Goal: Information Seeking & Learning: Check status

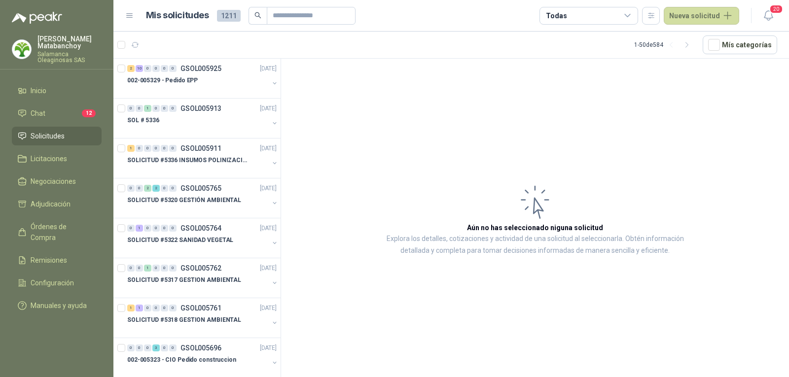
click at [38, 65] on div "[PERSON_NAME] Salamanca Oleaginosas SAS" at bounding box center [56, 53] width 113 height 34
click at [47, 49] on div "[PERSON_NAME] Salamanca Oleaginosas SAS" at bounding box center [69, 50] width 64 height 28
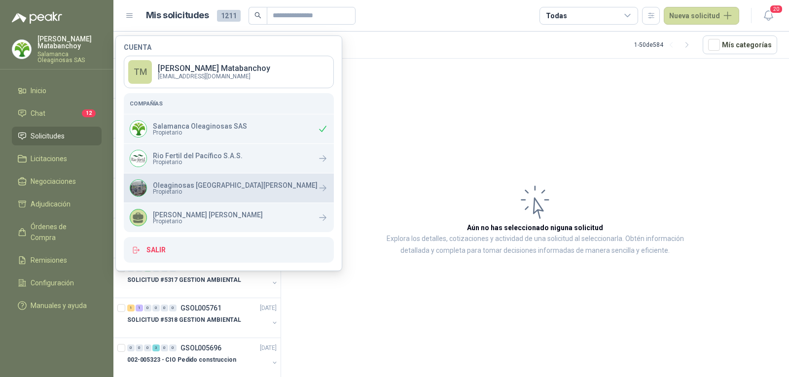
click at [189, 182] on p "Oleaginosas [GEOGRAPHIC_DATA][PERSON_NAME]" at bounding box center [235, 185] width 165 height 7
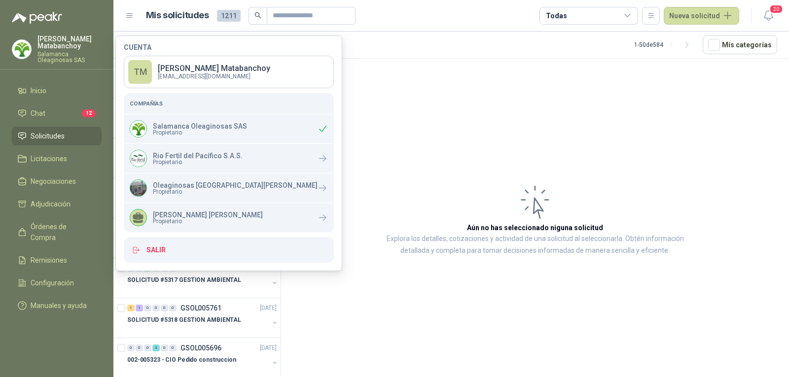
click at [442, 113] on article "Aún no has seleccionado niguna solicitud Explora los detalles, cotizaciones y a…" at bounding box center [535, 220] width 508 height 322
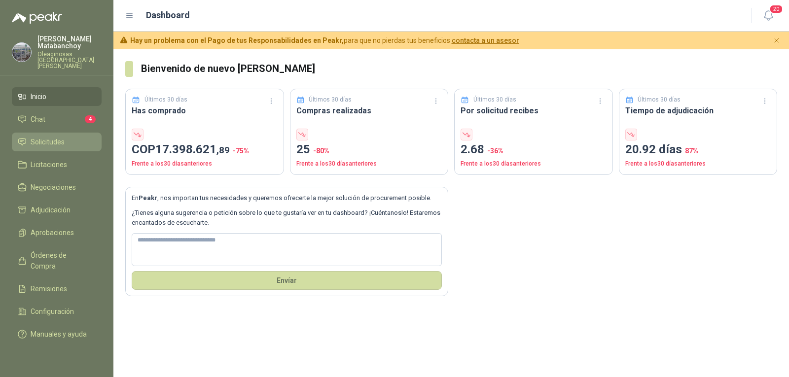
click at [69, 137] on li "Solicitudes" at bounding box center [57, 142] width 78 height 11
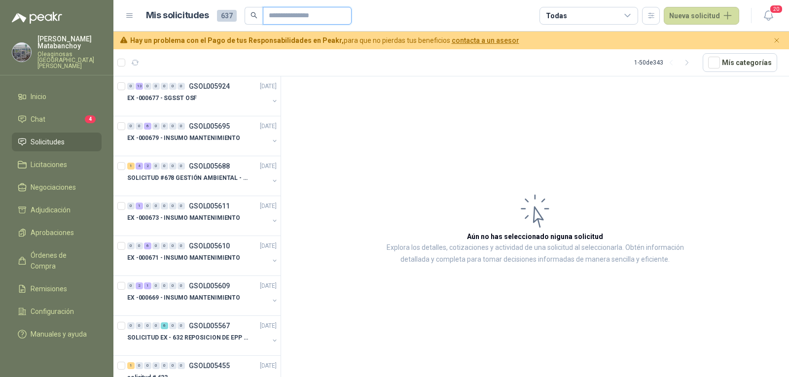
click at [284, 13] on input "text" at bounding box center [303, 15] width 69 height 17
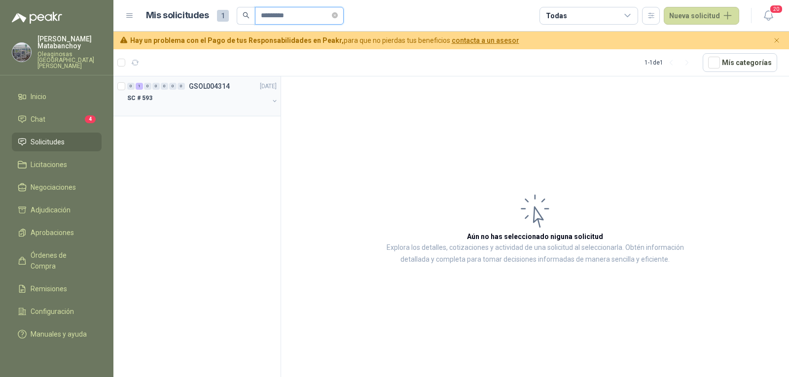
type input "*********"
click at [213, 101] on div "SC # 593" at bounding box center [198, 98] width 142 height 12
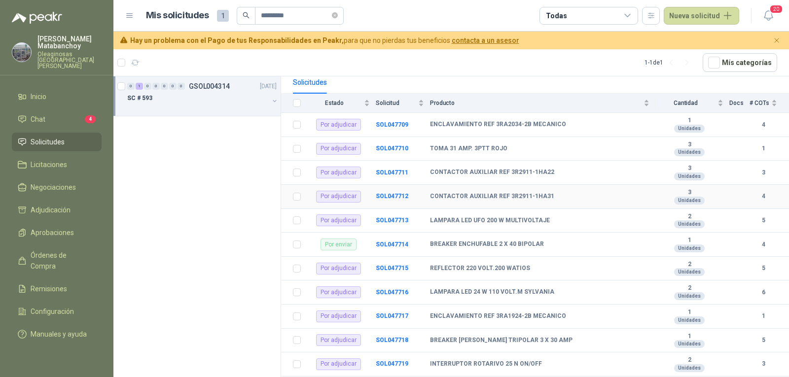
scroll to position [99, 0]
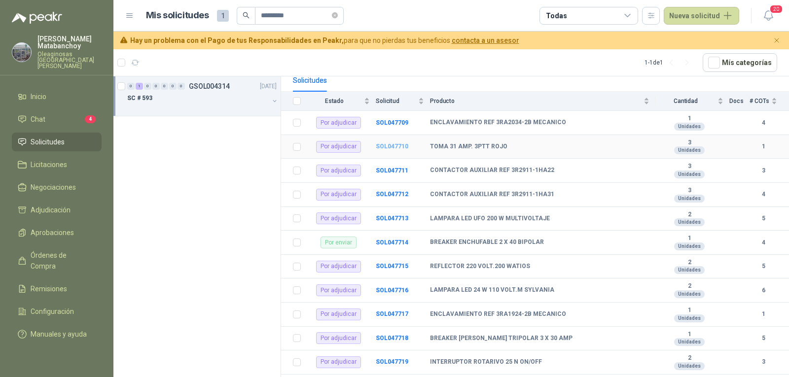
click at [390, 143] on b "SOL047710" at bounding box center [392, 146] width 33 height 7
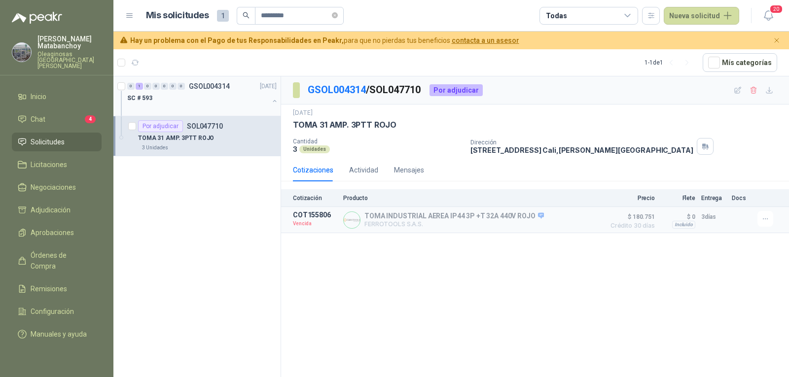
click at [208, 100] on div "SC # 593" at bounding box center [198, 98] width 142 height 12
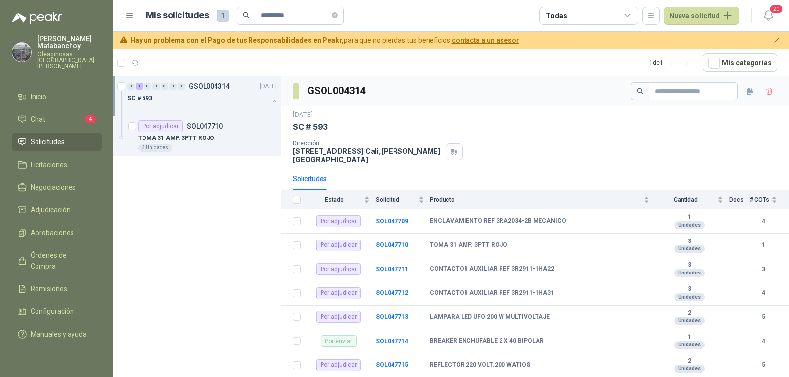
click at [47, 137] on span "Solicitudes" at bounding box center [48, 142] width 34 height 11
